Goal: Task Accomplishment & Management: Manage account settings

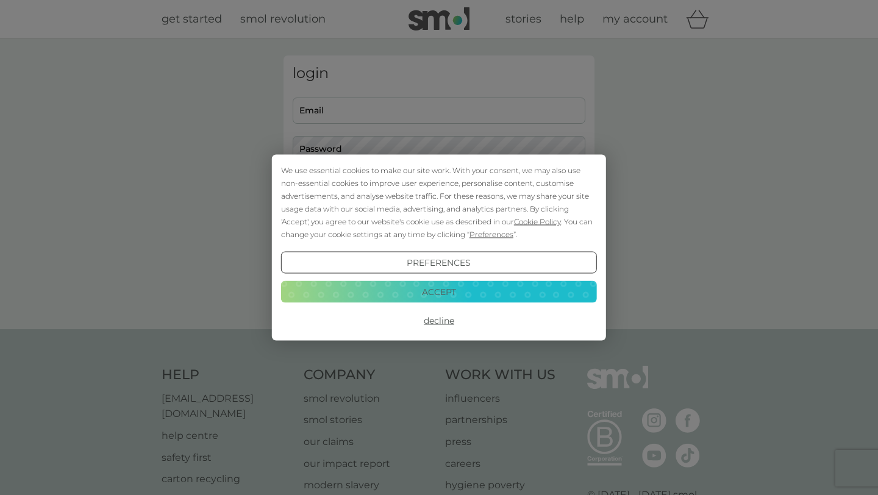
click at [488, 293] on button "Accept" at bounding box center [439, 291] width 316 height 22
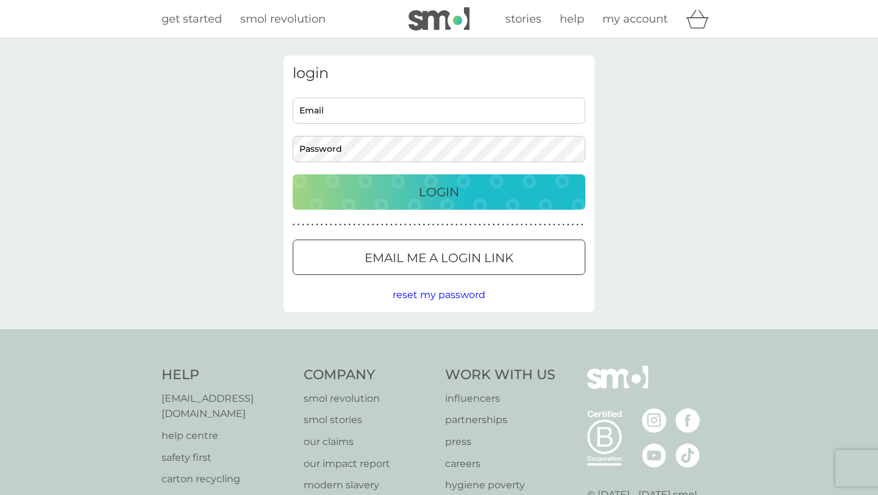
click at [383, 106] on input "Email" at bounding box center [439, 111] width 293 height 26
click at [406, 110] on input "Email" at bounding box center [439, 111] width 293 height 26
type input "[EMAIL_ADDRESS][DOMAIN_NAME]"
click at [458, 179] on button "Login" at bounding box center [439, 191] width 293 height 35
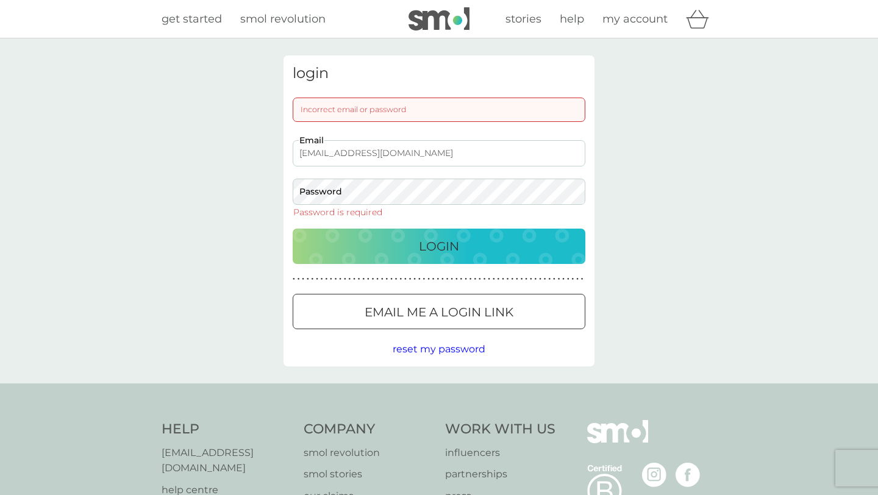
click at [426, 347] on span "reset my password" at bounding box center [439, 349] width 93 height 12
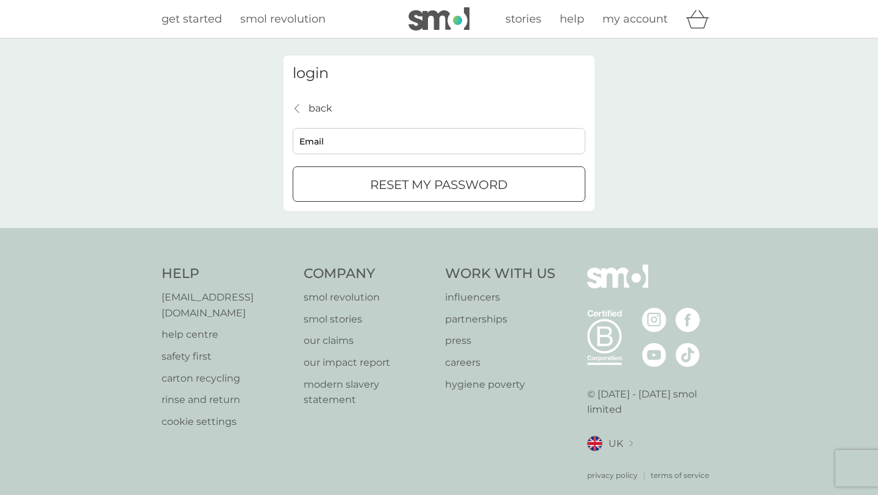
click at [353, 136] on input "Email" at bounding box center [439, 141] width 293 height 26
type input "[EMAIL_ADDRESS][DOMAIN_NAME]"
click at [394, 172] on button "reset my password" at bounding box center [439, 183] width 293 height 35
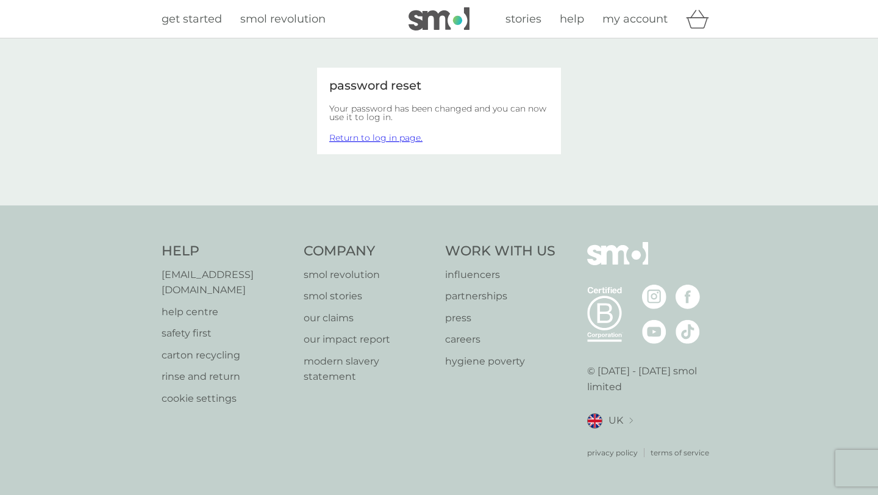
click at [364, 141] on link "Return to log in page." at bounding box center [375, 137] width 93 height 11
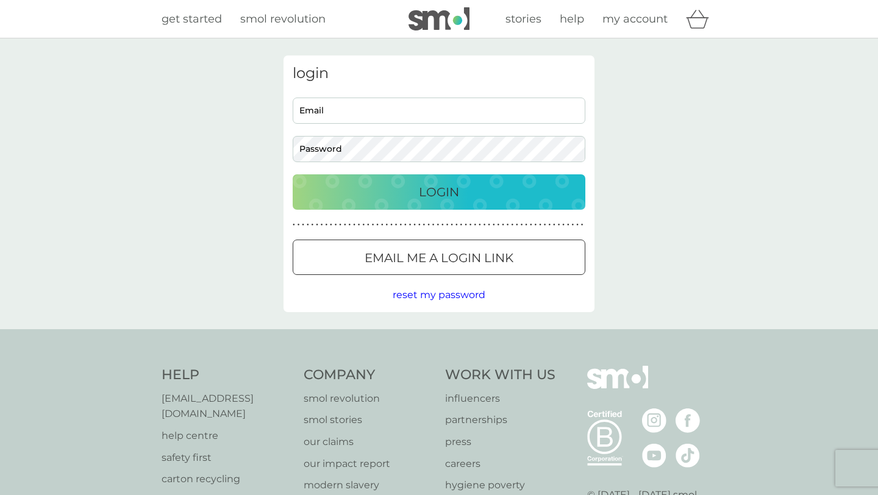
click at [410, 122] on input "Email" at bounding box center [439, 111] width 293 height 26
click at [408, 110] on input "Email" at bounding box center [439, 111] width 293 height 26
type input "[EMAIL_ADDRESS][DOMAIN_NAME]"
click at [458, 180] on button "Login" at bounding box center [439, 191] width 293 height 35
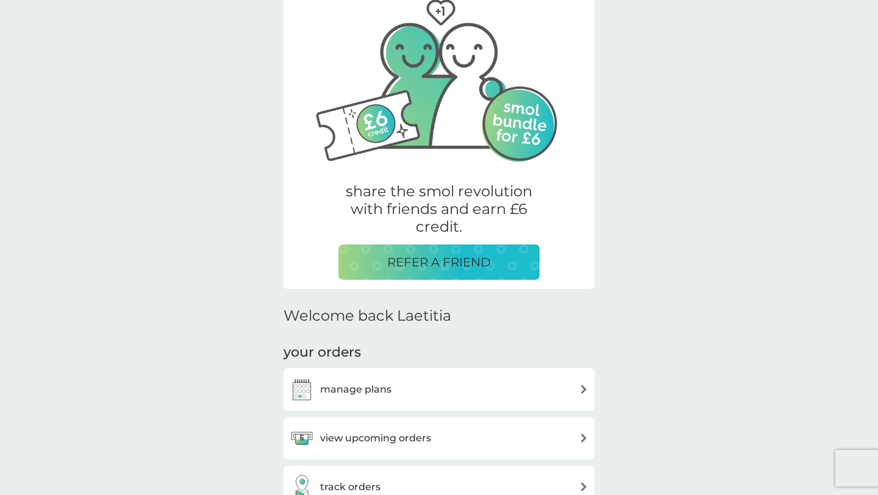
scroll to position [101, 0]
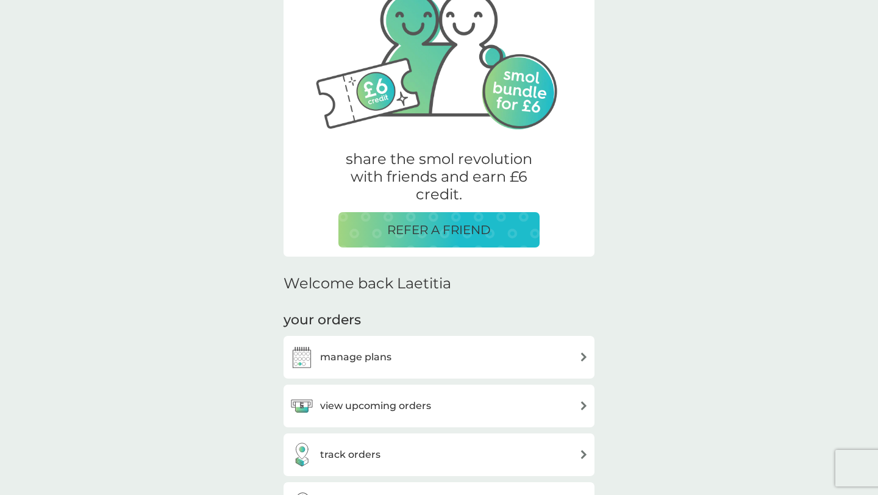
click at [411, 352] on div "manage plans" at bounding box center [439, 357] width 299 height 24
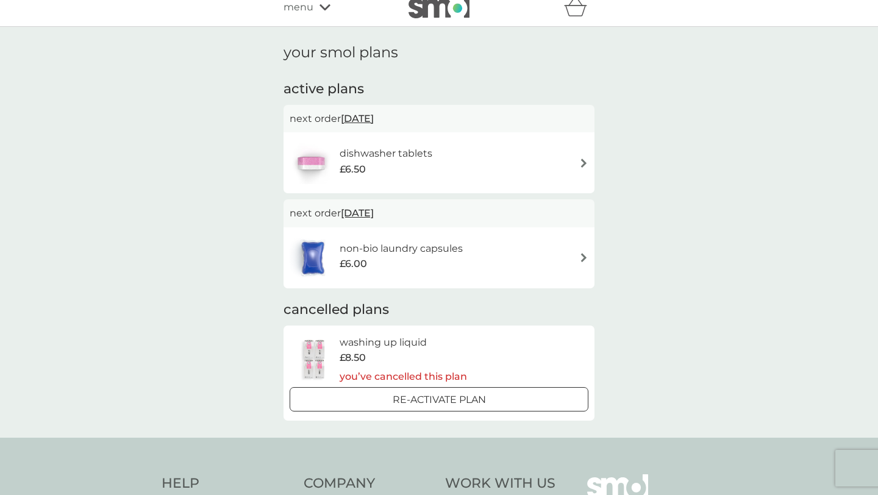
scroll to position [7, 0]
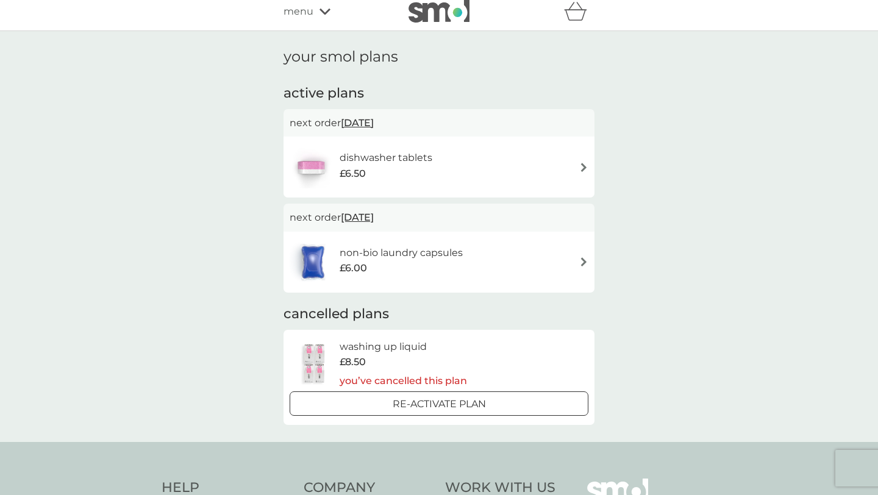
click at [452, 165] on div "dishwasher tablets £6.50" at bounding box center [439, 167] width 299 height 43
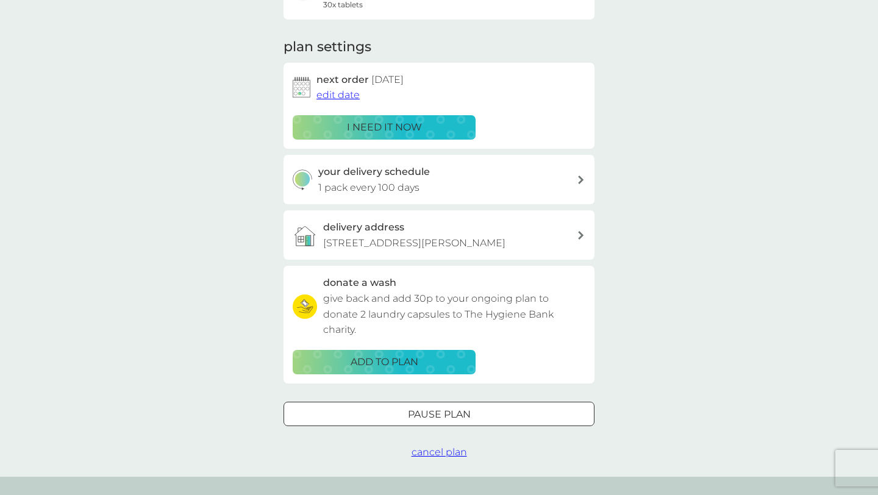
scroll to position [151, 0]
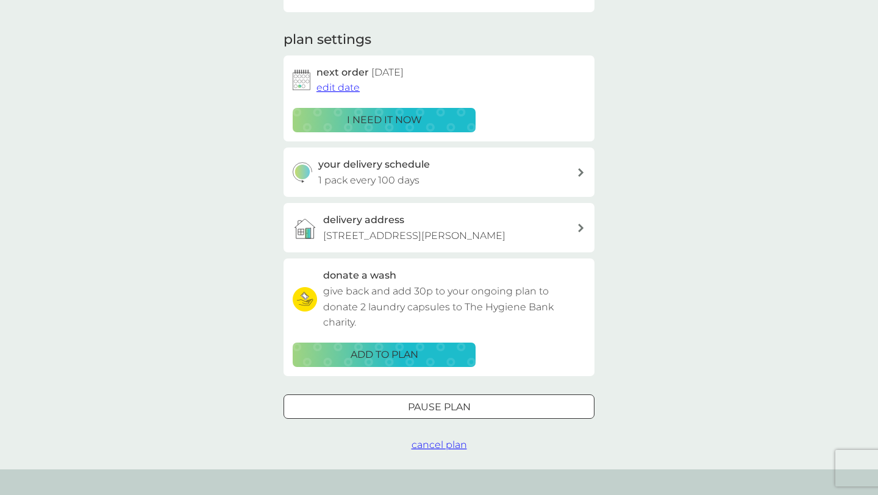
click at [429, 446] on span "cancel plan" at bounding box center [438, 445] width 55 height 12
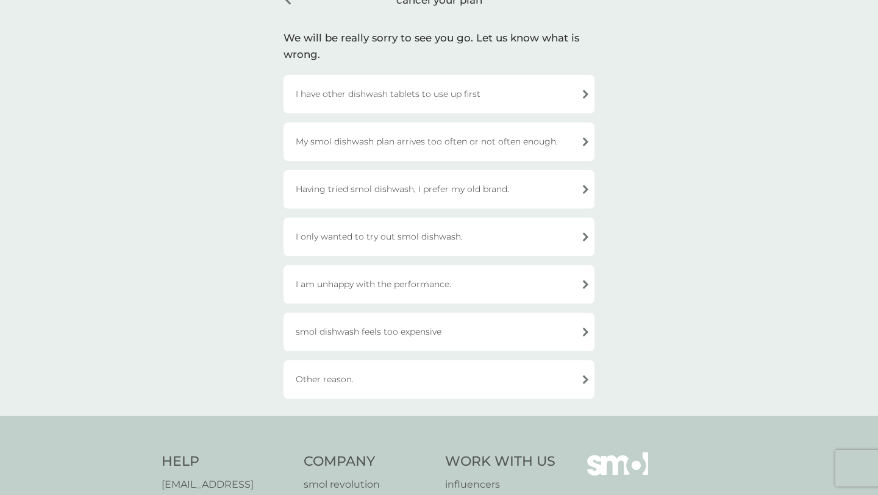
scroll to position [73, 0]
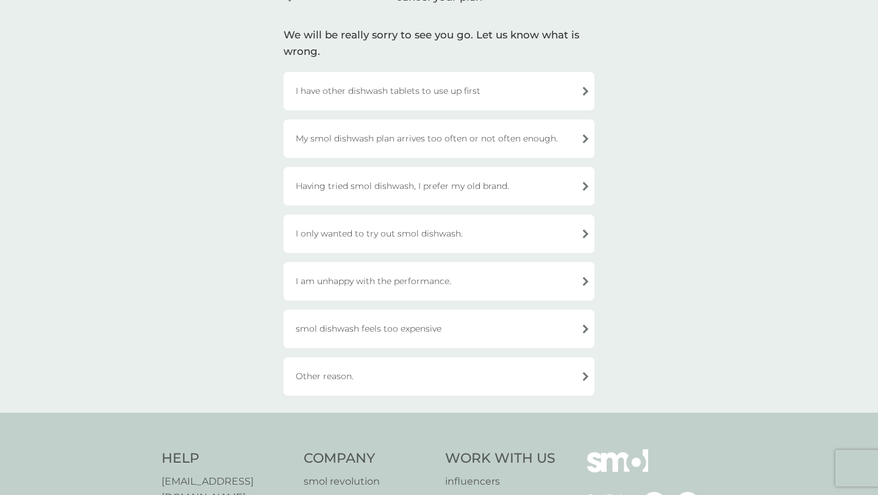
click at [383, 378] on div "Other reason." at bounding box center [438, 376] width 311 height 38
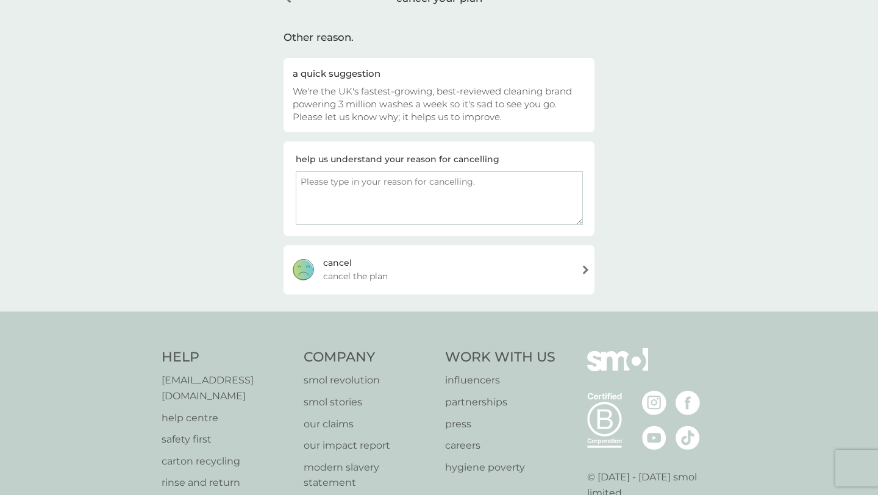
click at [375, 177] on textarea at bounding box center [439, 198] width 287 height 54
type textarea "Moved into shared house"
click at [407, 263] on div "[PERSON_NAME] the plan" at bounding box center [438, 269] width 311 height 49
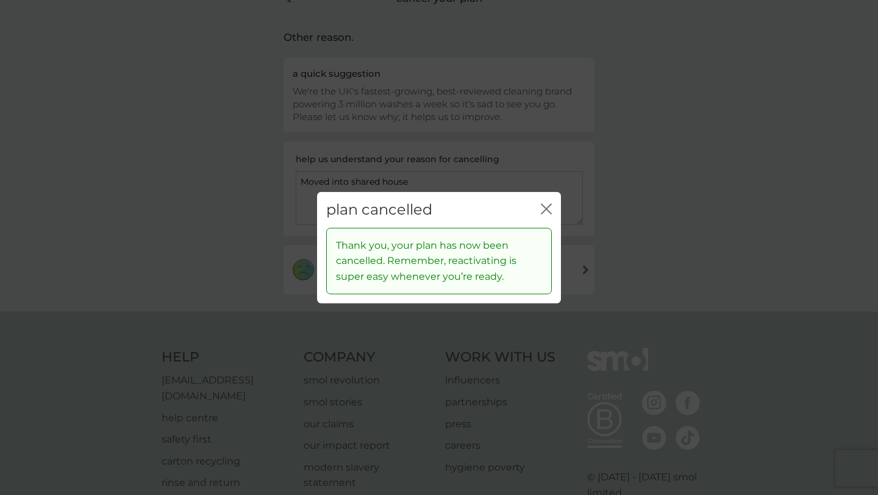
click at [552, 206] on div "plan cancelled close" at bounding box center [439, 210] width 244 height 36
click at [549, 211] on icon "close" at bounding box center [548, 209] width 5 height 10
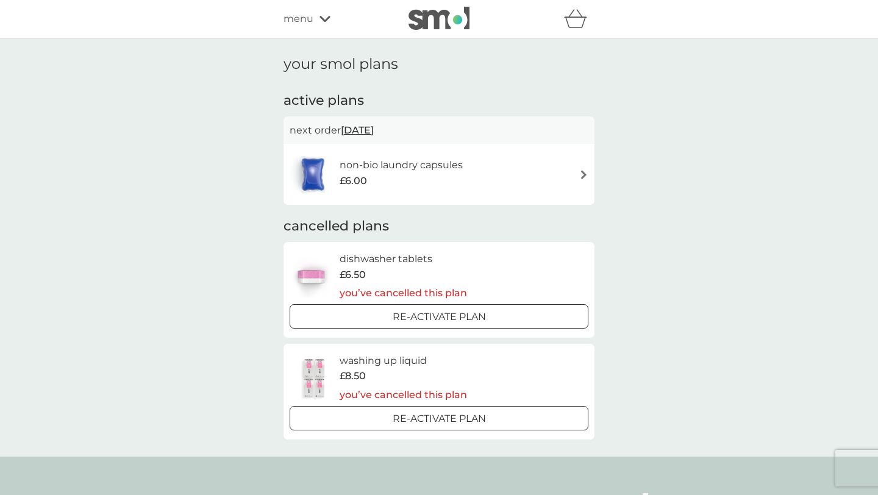
click at [422, 165] on h6 "non-bio laundry capsules" at bounding box center [400, 165] width 123 height 16
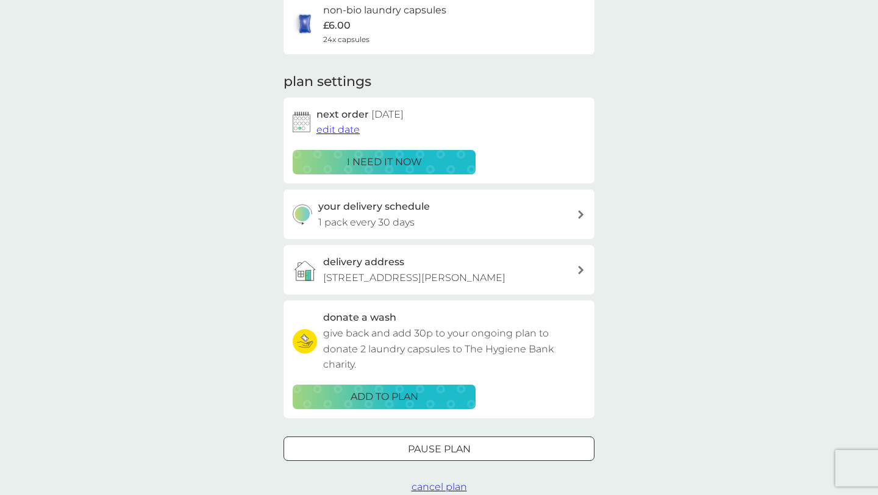
scroll to position [112, 0]
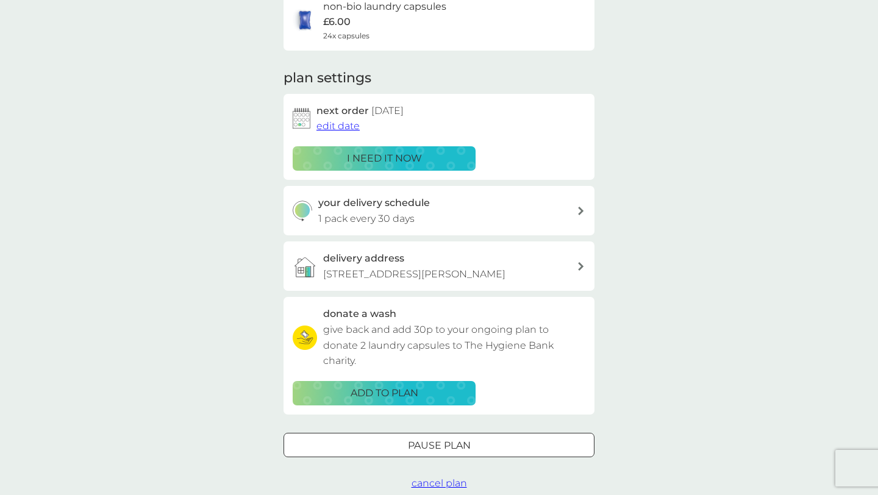
click at [442, 268] on p "[STREET_ADDRESS][PERSON_NAME]" at bounding box center [414, 274] width 182 height 16
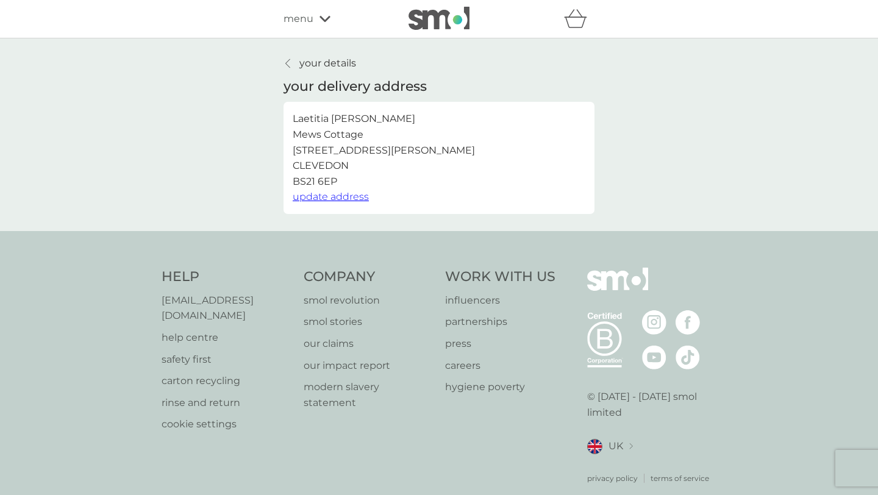
click at [333, 191] on span "update address" at bounding box center [331, 197] width 76 height 12
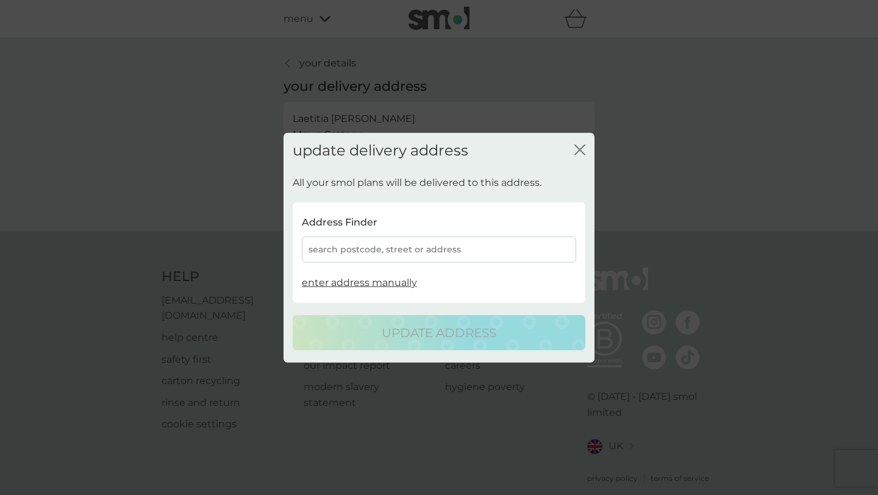
click at [400, 257] on div "search postcode, street or address" at bounding box center [439, 249] width 274 height 26
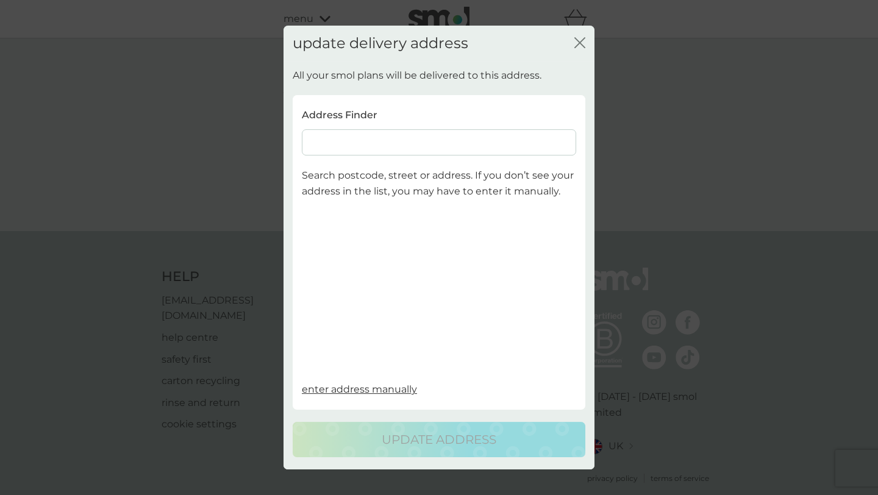
click at [416, 140] on input at bounding box center [439, 142] width 274 height 26
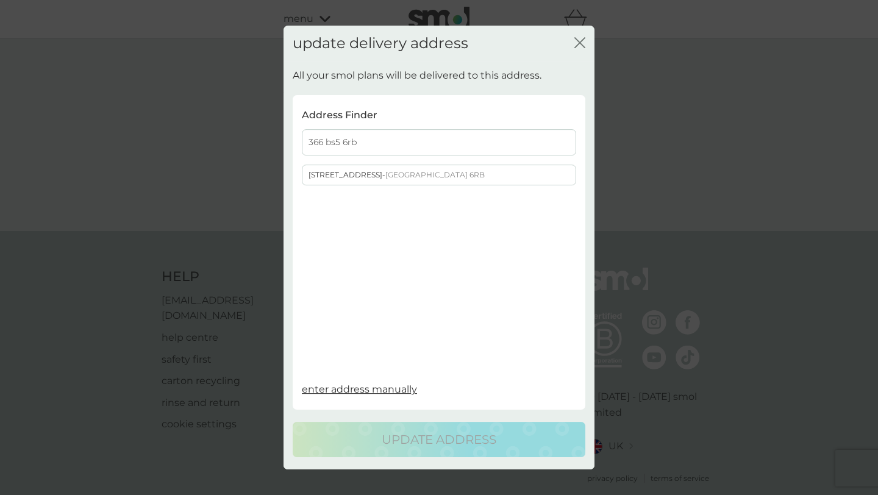
type input "366 bs5 6rb"
click at [411, 173] on span "[GEOGRAPHIC_DATA] 6RB" at bounding box center [434, 174] width 99 height 9
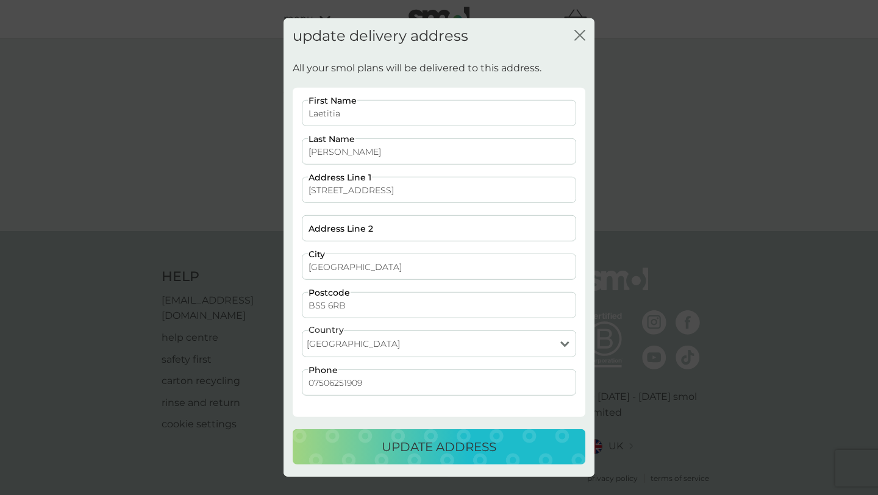
click at [384, 447] on p "update address" at bounding box center [439, 447] width 115 height 20
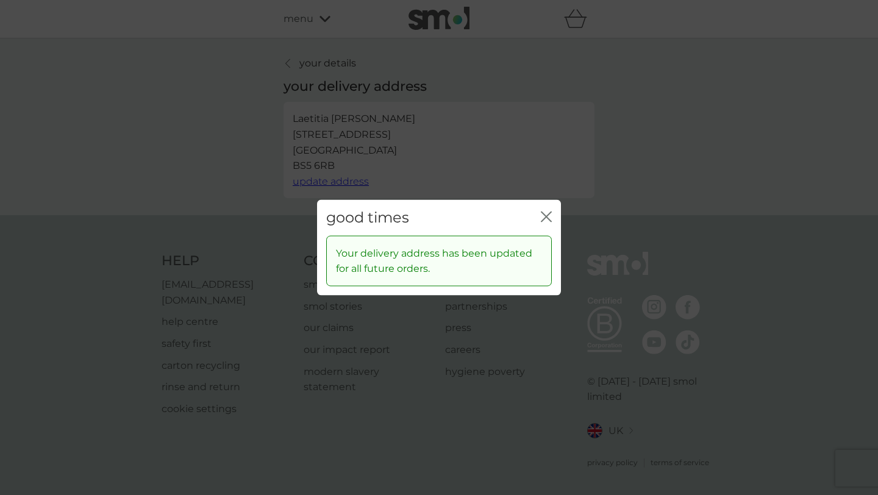
click at [545, 221] on icon "close" at bounding box center [546, 216] width 11 height 11
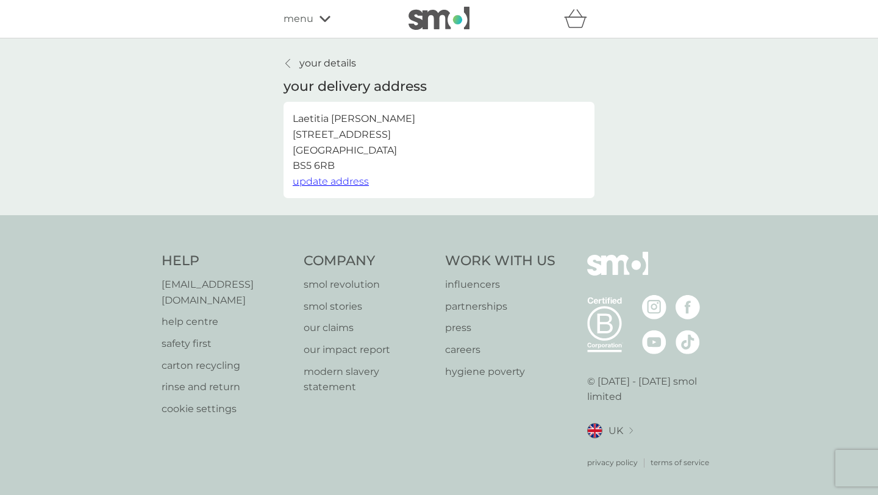
click at [290, 65] on div at bounding box center [288, 64] width 9 height 10
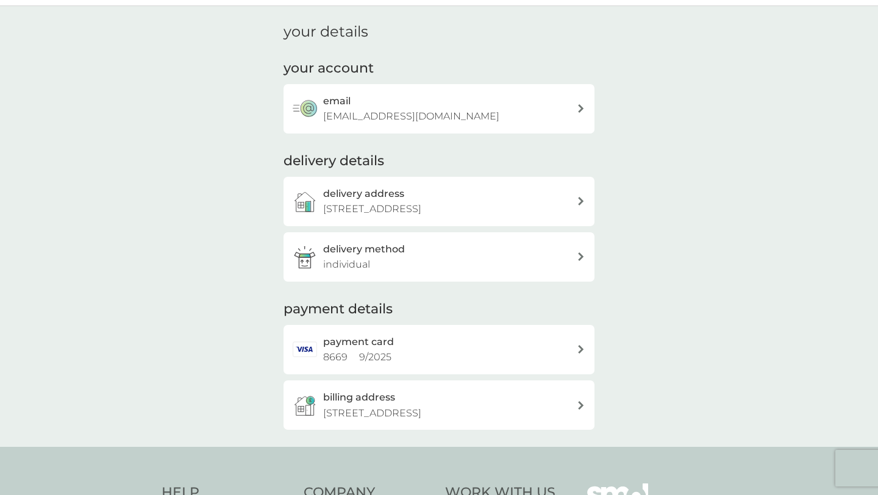
scroll to position [39, 0]
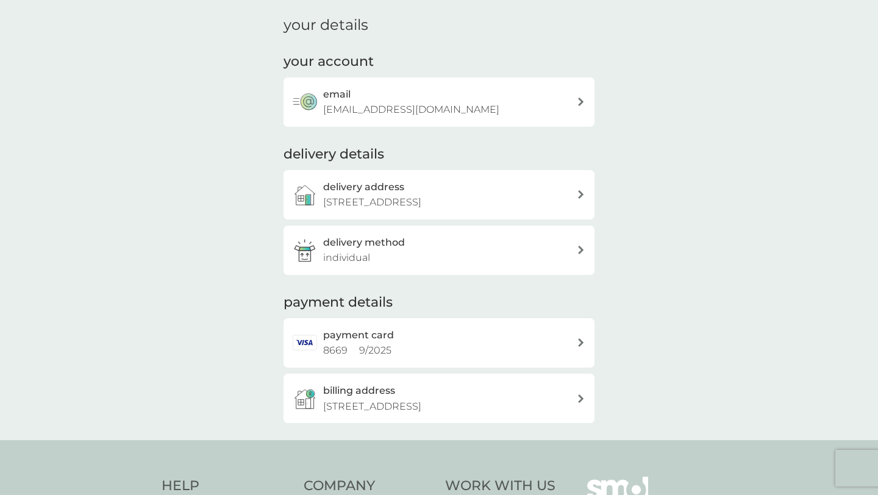
click at [391, 389] on h3 "billing address" at bounding box center [359, 391] width 72 height 16
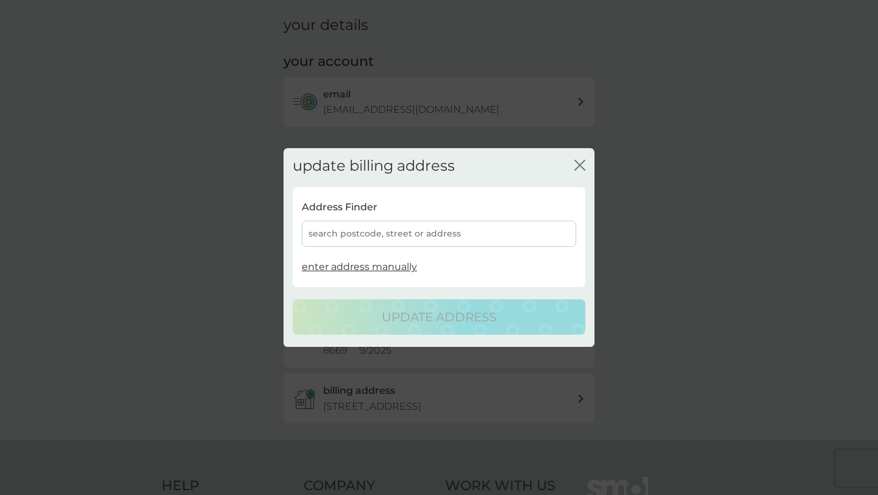
click at [403, 238] on div "search postcode, street or address" at bounding box center [439, 234] width 274 height 26
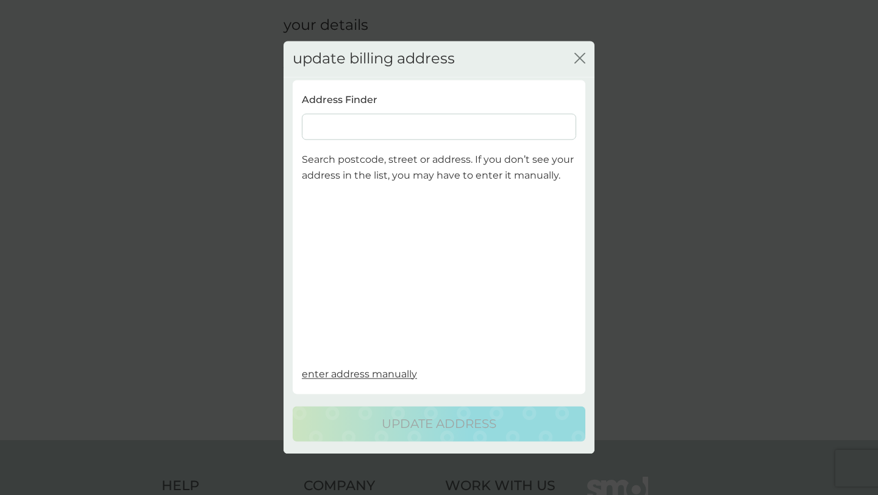
click at [383, 121] on input at bounding box center [439, 127] width 274 height 26
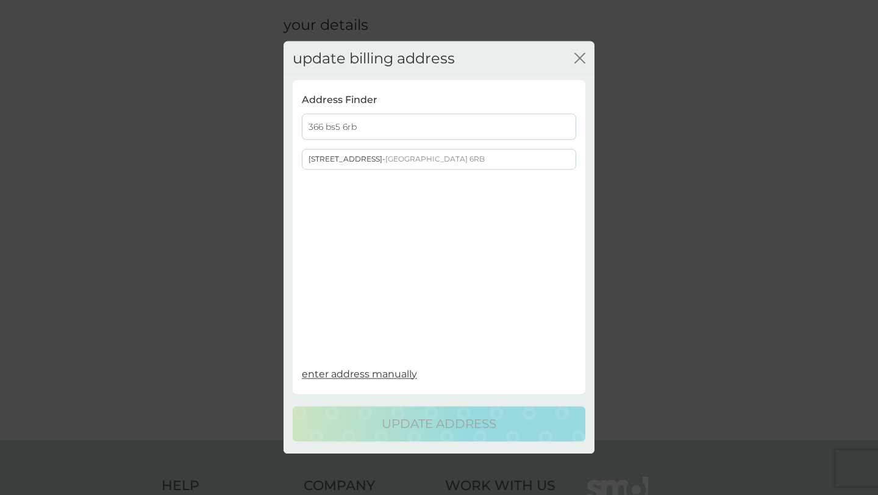
type input "366 bs5 6rb"
click at [381, 162] on div "[STREET_ADDRESS]" at bounding box center [438, 160] width 273 height 20
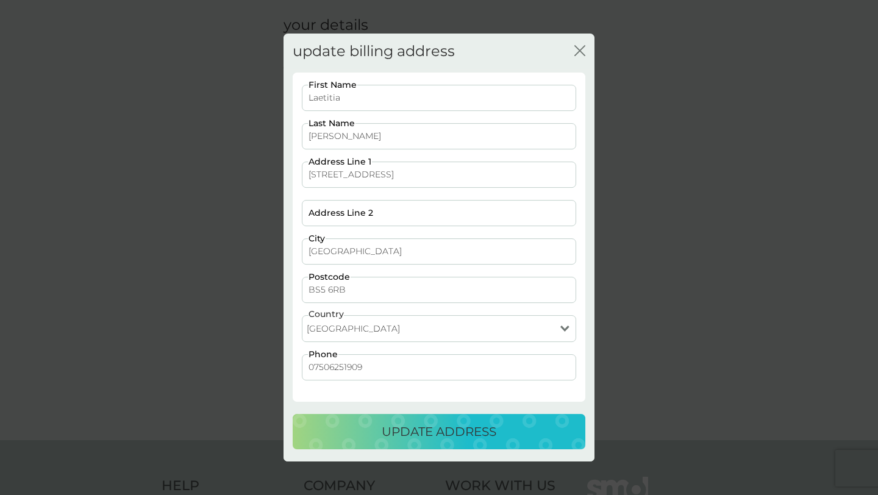
click at [428, 422] on p "update address" at bounding box center [439, 432] width 115 height 20
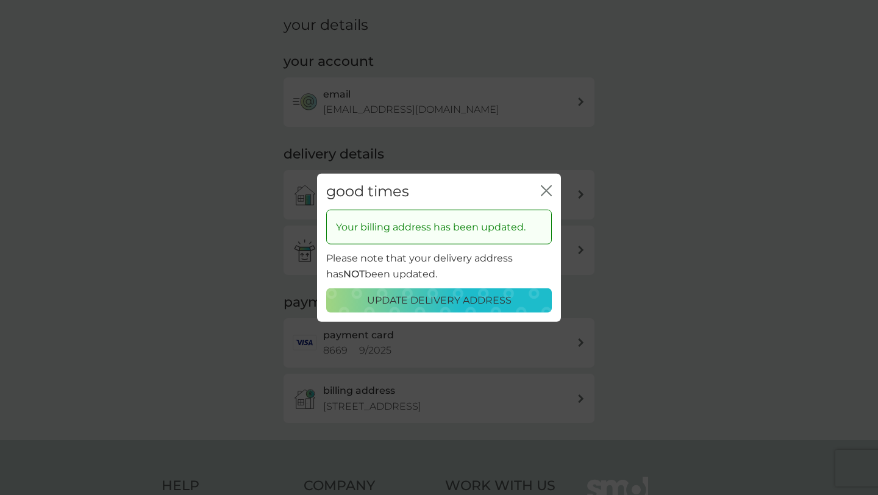
click at [541, 190] on icon "close" at bounding box center [546, 190] width 11 height 11
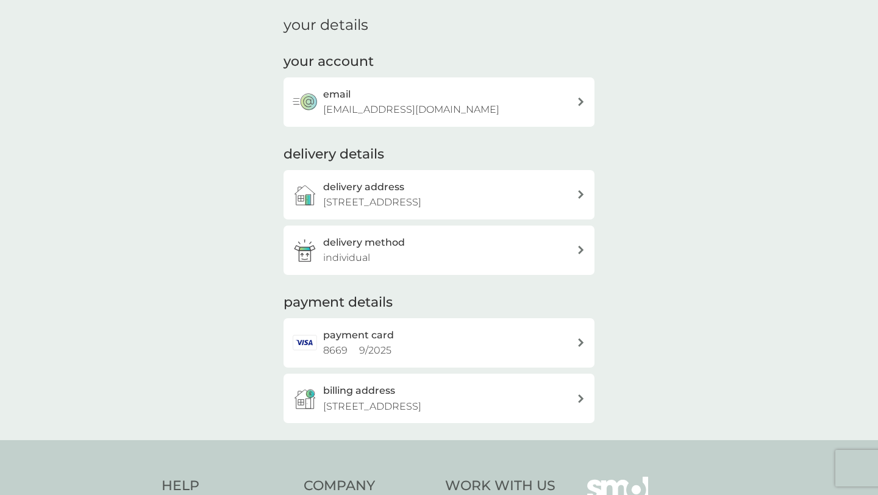
scroll to position [0, 0]
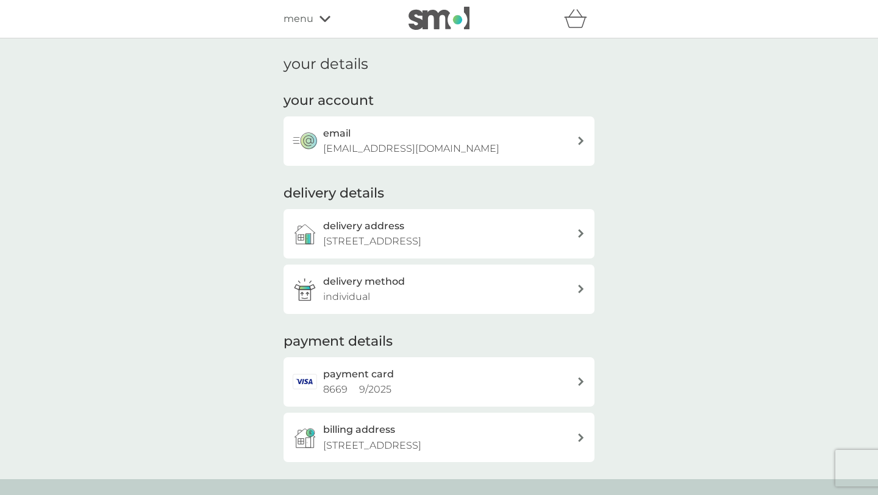
click at [307, 18] on span "menu" at bounding box center [298, 19] width 30 height 16
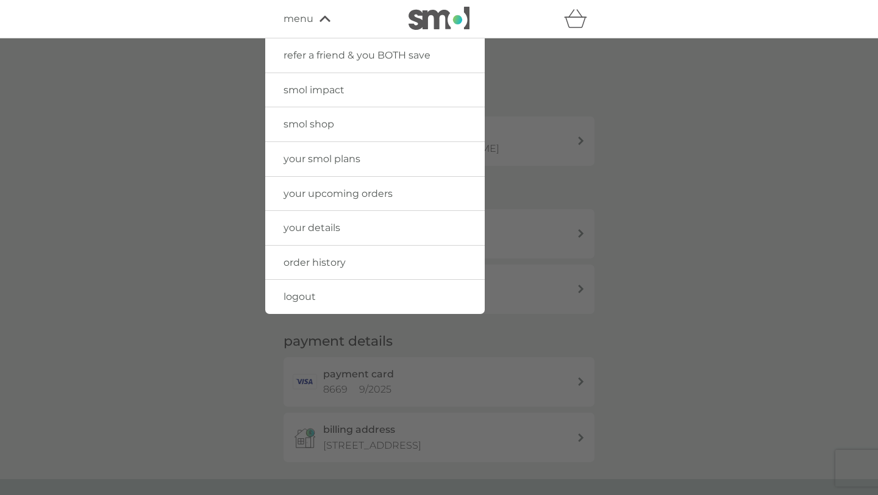
click at [327, 162] on span "your smol plans" at bounding box center [321, 159] width 77 height 12
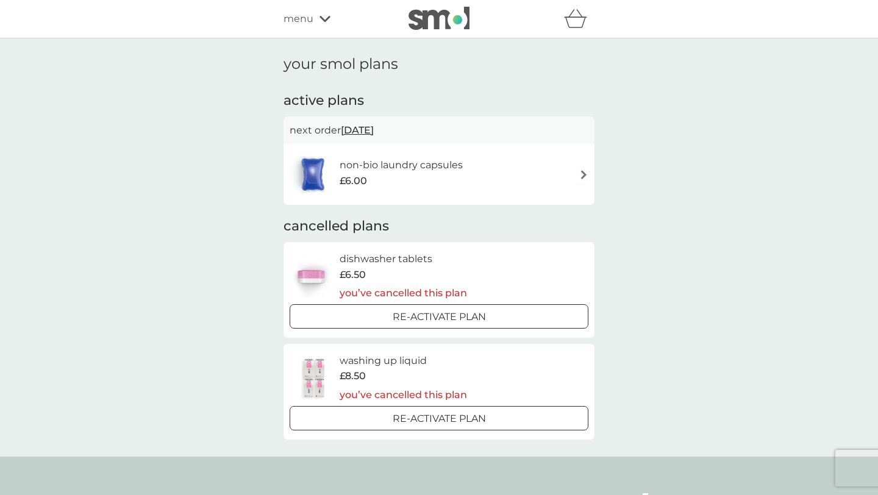
click at [361, 123] on span "[DATE]" at bounding box center [357, 130] width 33 height 24
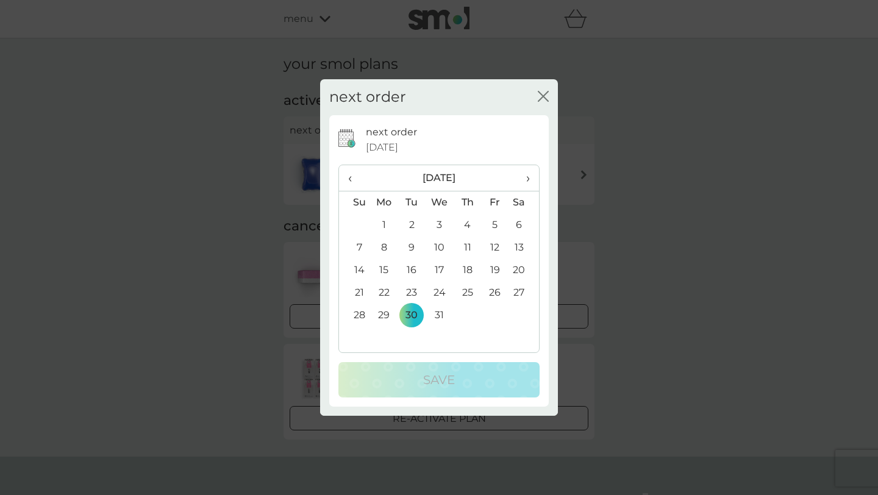
click at [541, 98] on icon "close" at bounding box center [540, 96] width 5 height 10
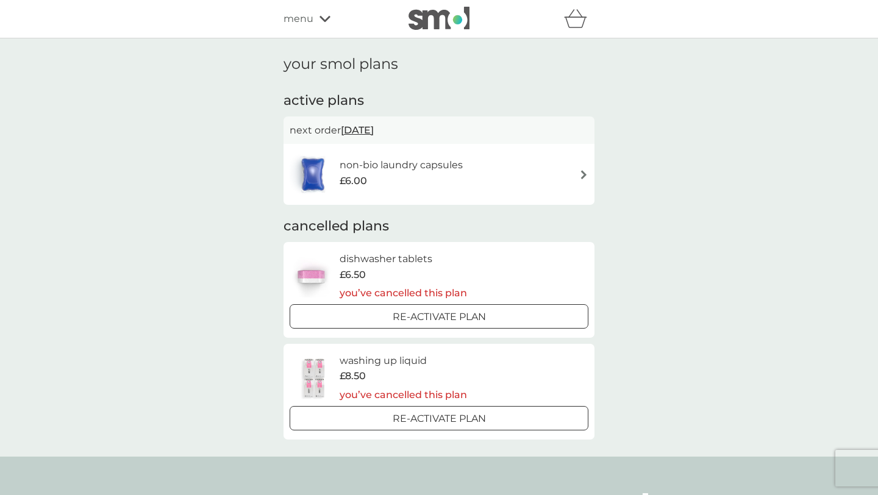
click at [507, 179] on div "non-bio laundry capsules £6.00" at bounding box center [439, 174] width 299 height 43
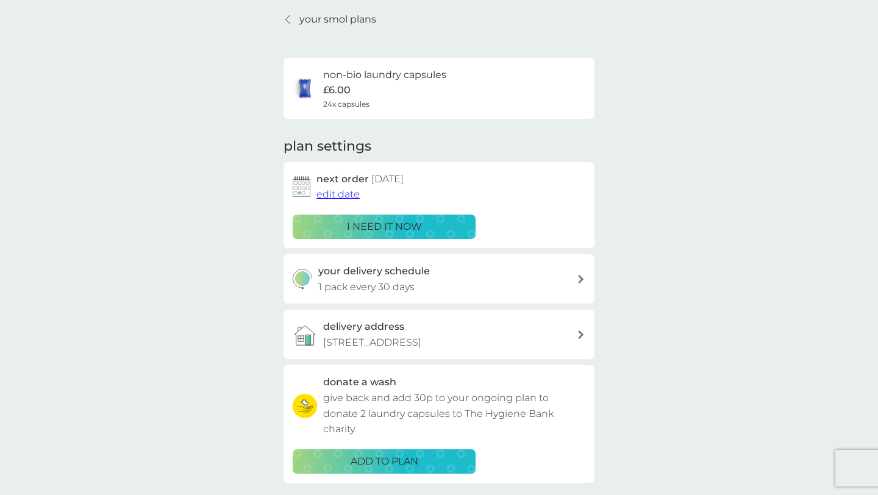
scroll to position [48, 0]
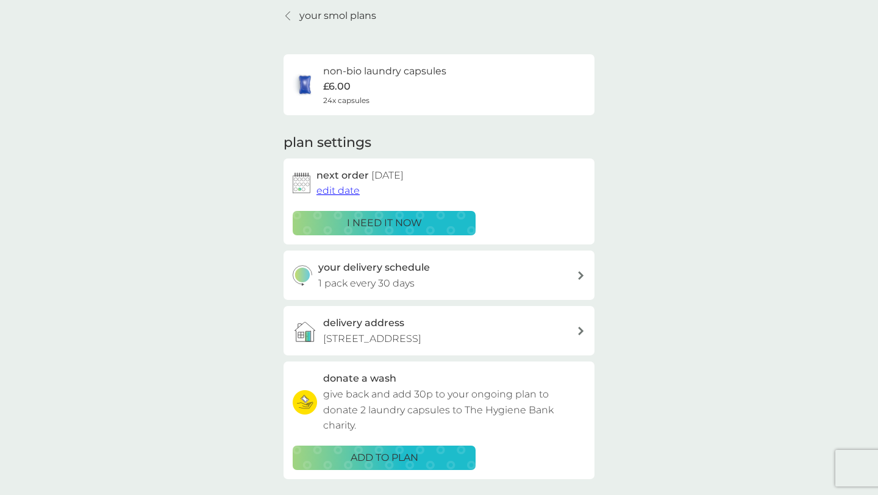
click at [352, 193] on span "edit date" at bounding box center [337, 191] width 43 height 12
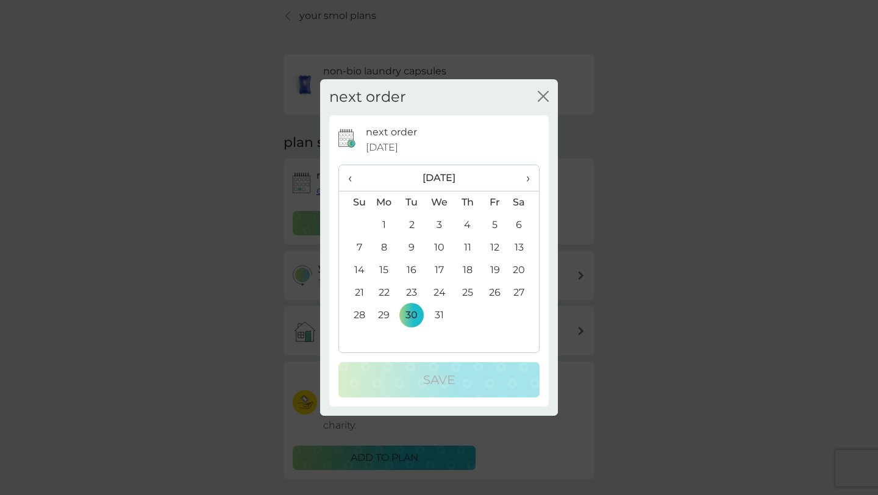
click at [346, 180] on th "‹" at bounding box center [354, 178] width 31 height 26
click at [471, 246] on td "9" at bounding box center [466, 247] width 27 height 23
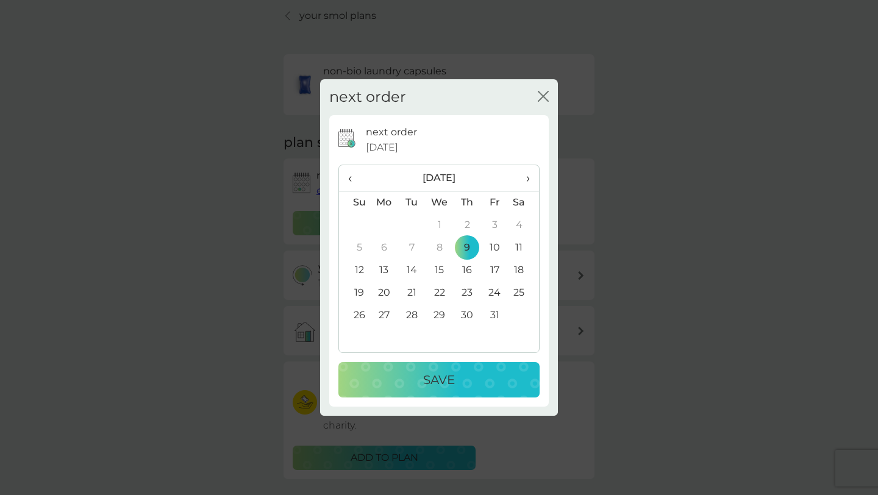
click at [451, 385] on p "Save" at bounding box center [439, 380] width 32 height 20
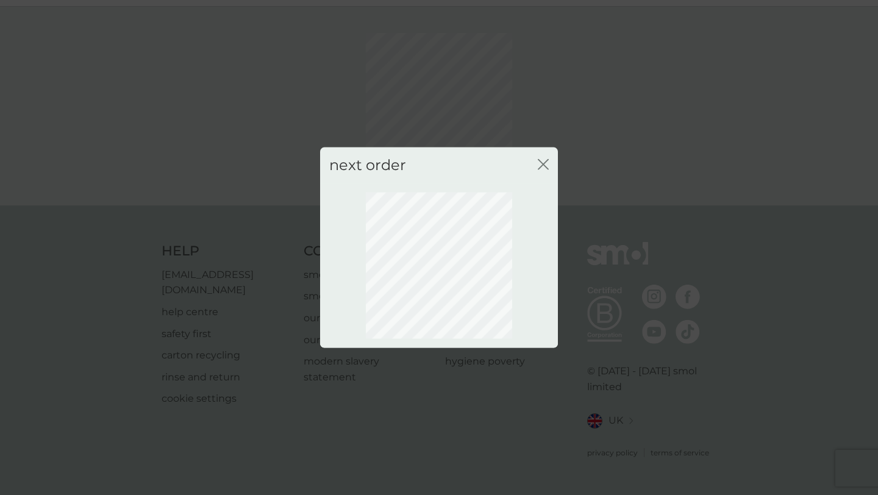
scroll to position [16, 0]
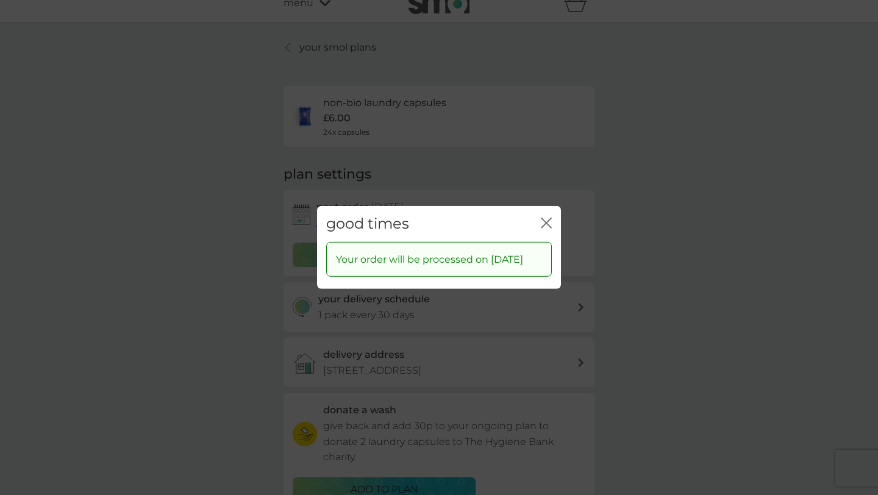
click at [549, 218] on icon "close" at bounding box center [548, 223] width 5 height 10
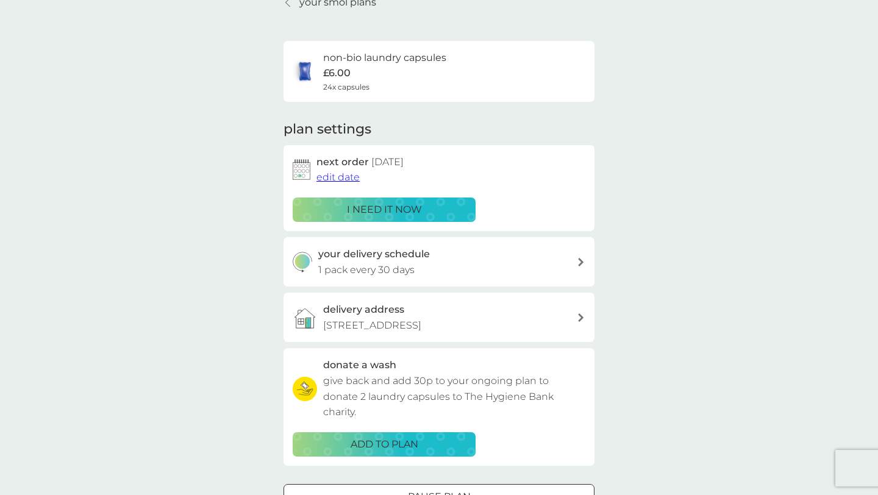
scroll to position [60, 0]
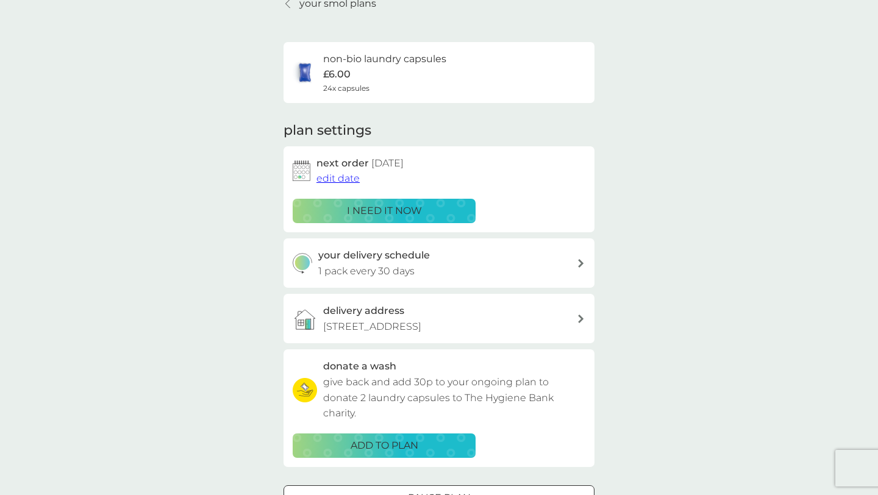
click at [347, 181] on span "edit date" at bounding box center [337, 178] width 43 height 12
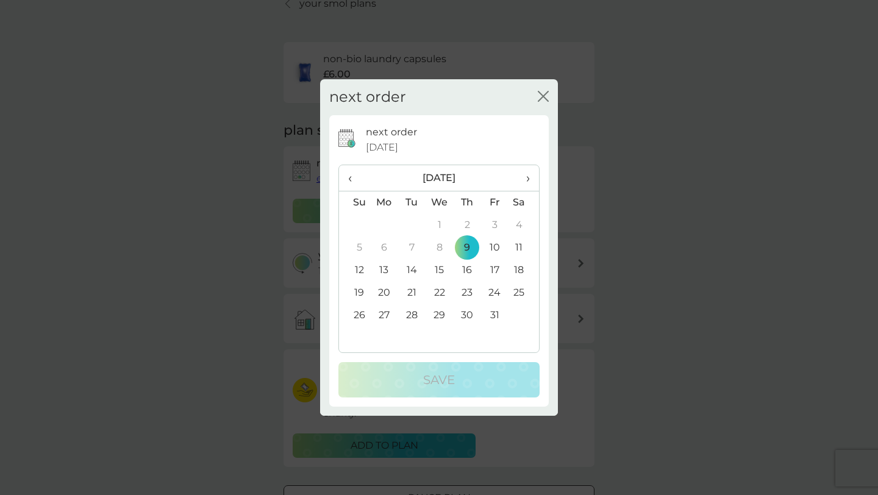
click at [524, 178] on span "›" at bounding box center [523, 178] width 12 height 26
click at [358, 290] on td "16" at bounding box center [354, 293] width 31 height 23
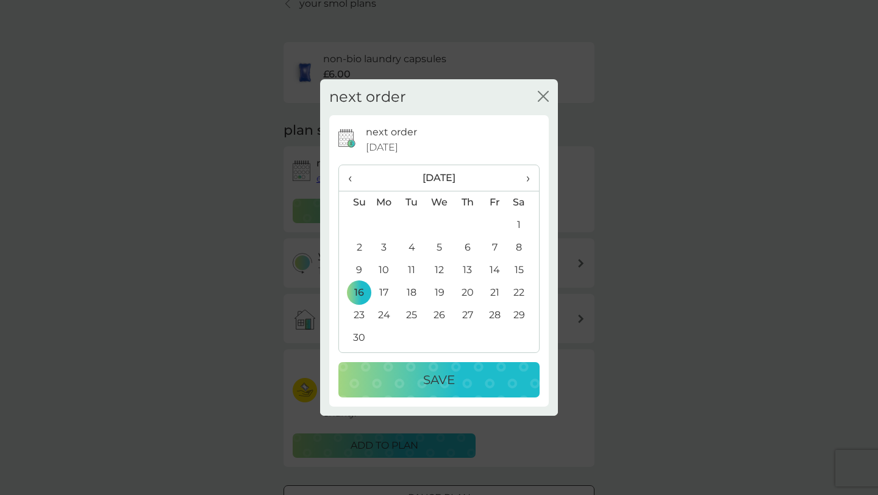
click at [379, 290] on td "17" at bounding box center [384, 293] width 28 height 23
click at [405, 383] on div "Save" at bounding box center [438, 380] width 177 height 20
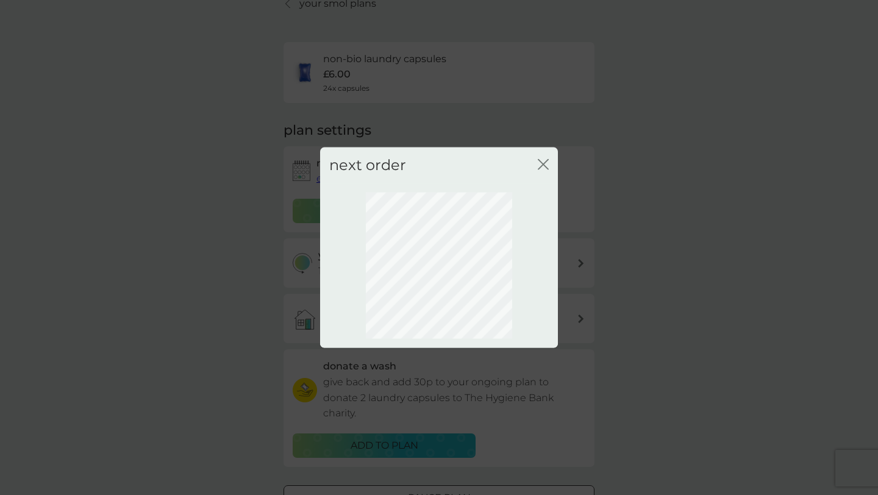
scroll to position [16, 0]
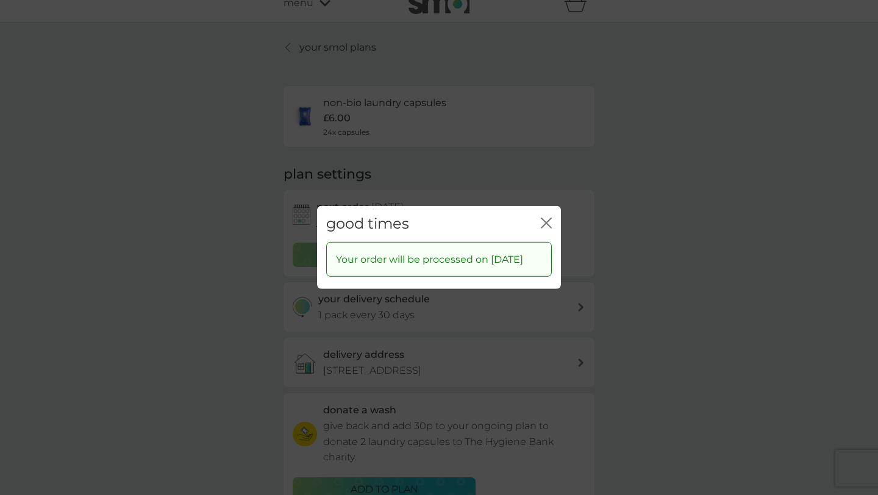
click at [549, 218] on icon "close" at bounding box center [546, 223] width 11 height 11
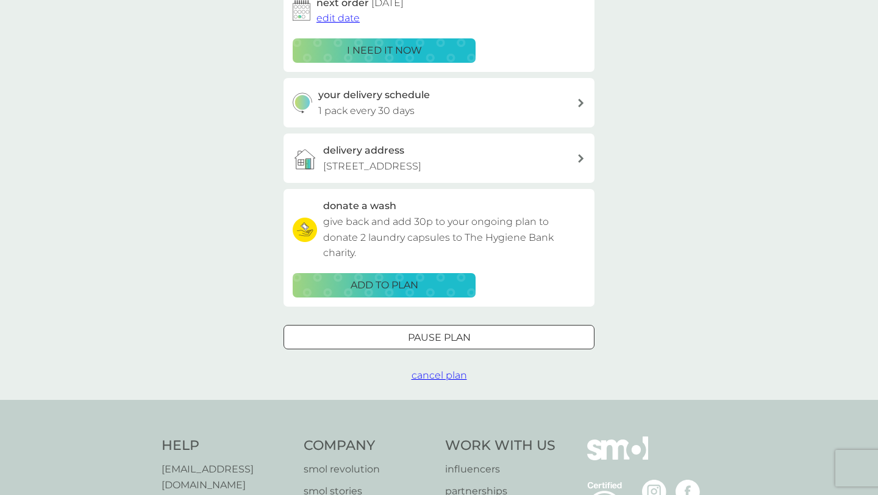
scroll to position [0, 0]
